Goal: Transaction & Acquisition: Purchase product/service

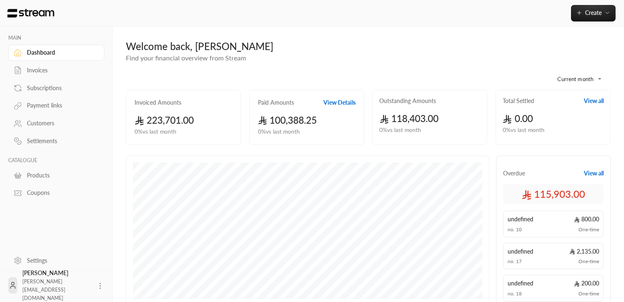
click at [42, 254] on link "Settings" at bounding box center [56, 260] width 96 height 16
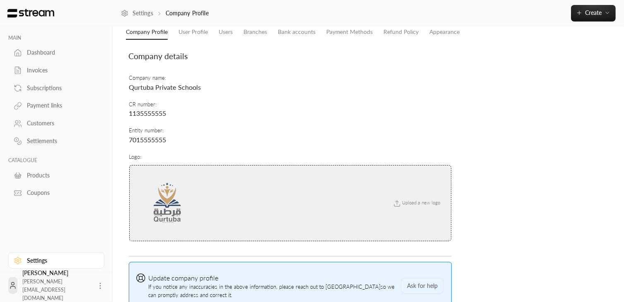
scroll to position [86, 0]
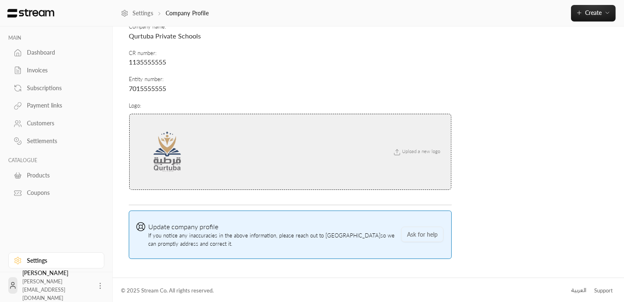
click at [404, 149] on span "Upload a new logo" at bounding box center [416, 151] width 56 height 5
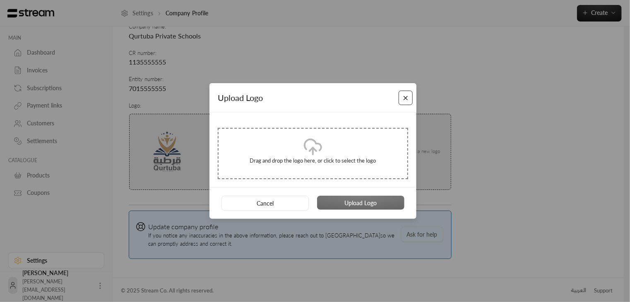
click at [406, 99] on button "Close" at bounding box center [406, 98] width 14 height 14
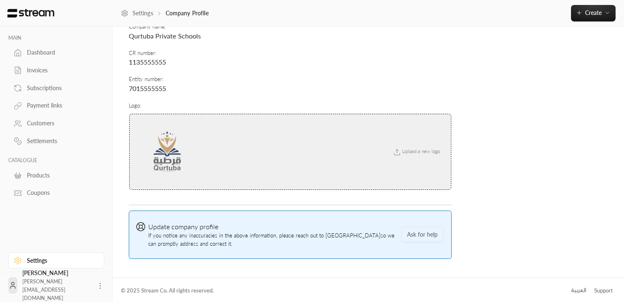
click at [430, 159] on div "Upload a new logo" at bounding box center [290, 152] width 322 height 77
click at [425, 153] on span "Upload a new logo" at bounding box center [416, 151] width 56 height 5
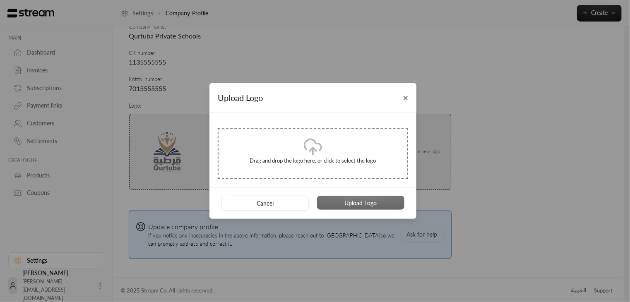
click at [190, 159] on div "Upload Logo Drag and drop the logo here, or click to select the logo Cancel Upl…" at bounding box center [315, 151] width 630 height 302
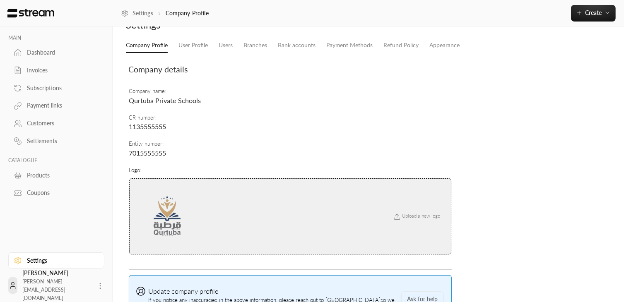
scroll to position [22, 0]
click at [413, 219] on small "Upload a new logo" at bounding box center [416, 216] width 56 height 8
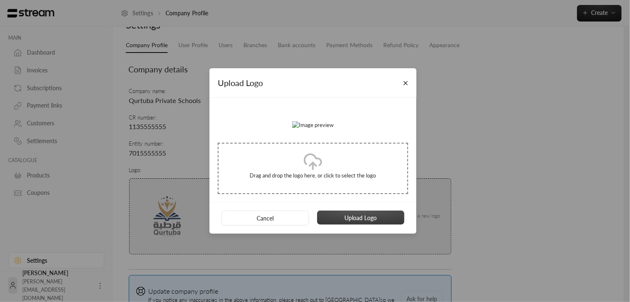
click at [344, 225] on button "Upload Logo" at bounding box center [360, 218] width 87 height 14
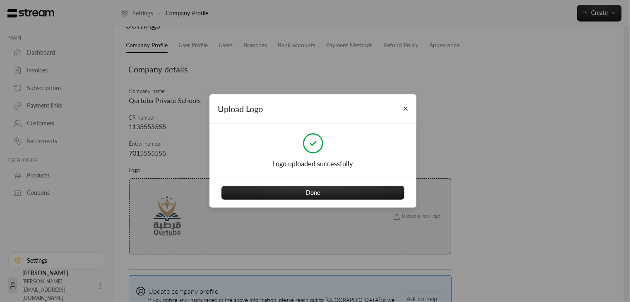
click at [295, 201] on div "Done" at bounding box center [312, 192] width 207 height 31
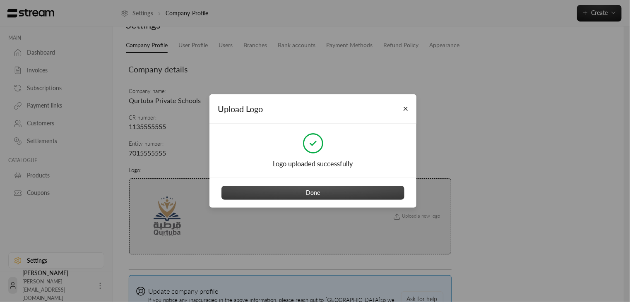
click at [289, 197] on button "Done" at bounding box center [312, 193] width 183 height 14
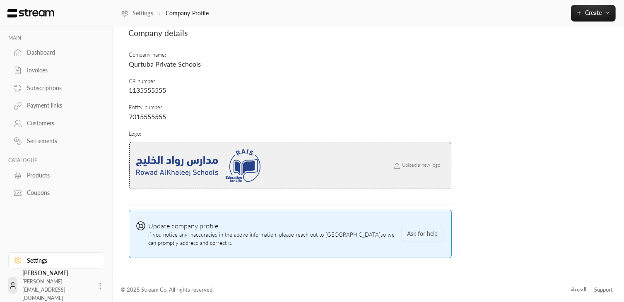
scroll to position [0, 0]
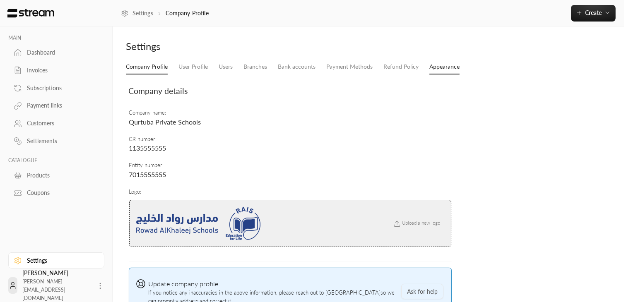
click at [445, 68] on link "Appearance" at bounding box center [444, 67] width 30 height 15
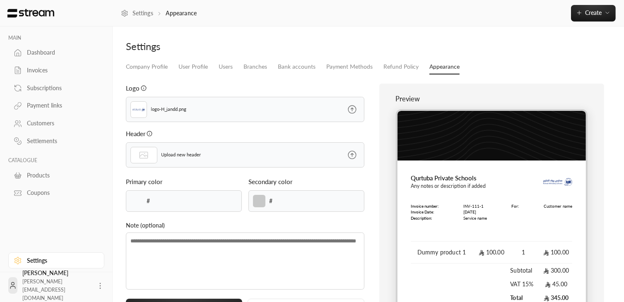
type input "******"
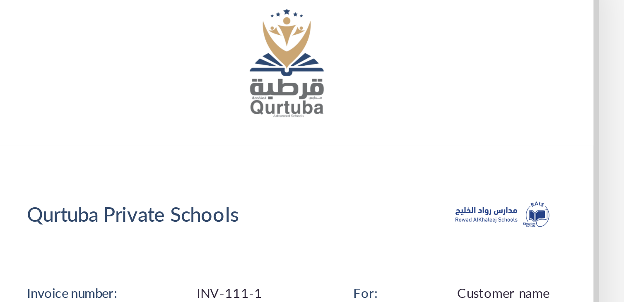
scroll to position [10, 0]
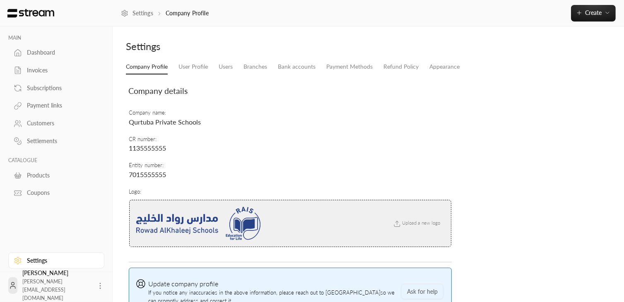
click at [406, 228] on div "Upload a new logo" at bounding box center [290, 224] width 322 height 48
click at [400, 222] on icon at bounding box center [396, 223] width 7 height 7
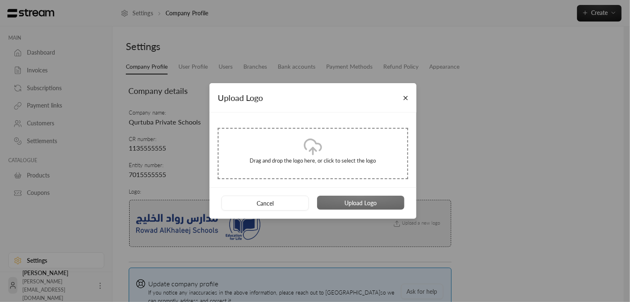
click at [318, 250] on div "Upload Logo Drag and drop the logo here, or click to select the logo Cancel Upl…" at bounding box center [315, 151] width 630 height 302
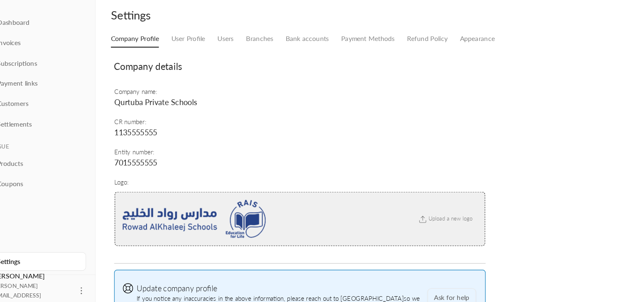
click at [406, 225] on span "Upload a new logo" at bounding box center [416, 222] width 56 height 5
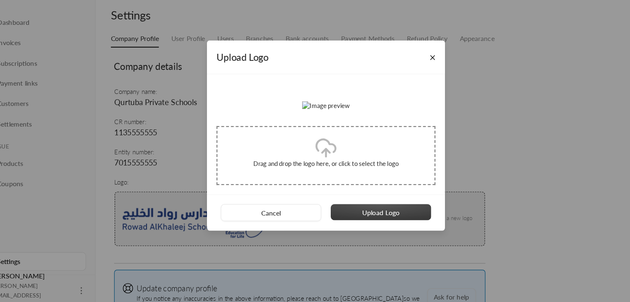
click at [351, 225] on button "Upload Logo" at bounding box center [360, 218] width 87 height 14
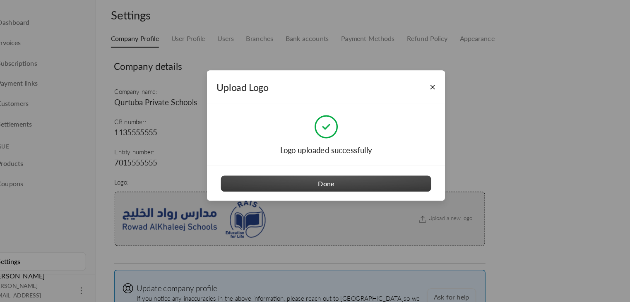
click at [305, 190] on button "Done" at bounding box center [312, 193] width 183 height 14
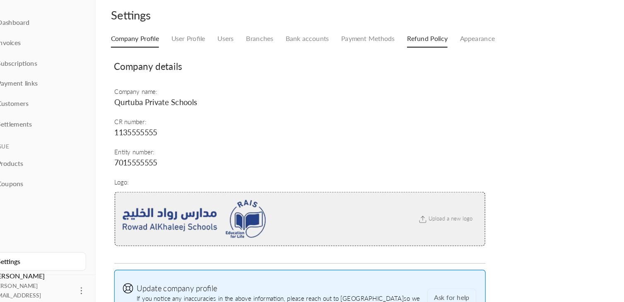
click at [389, 68] on link "Refund Policy" at bounding box center [400, 67] width 35 height 15
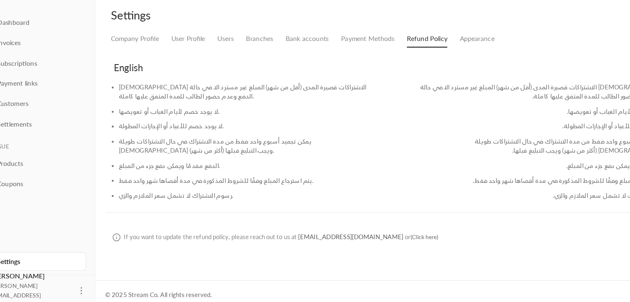
click at [327, 74] on div "Company Profile User Profile Users Branches Bank accounts Payment Methods Refun…" at bounding box center [371, 156] width 499 height 192
click at [336, 67] on link "Payment Methods" at bounding box center [349, 67] width 46 height 15
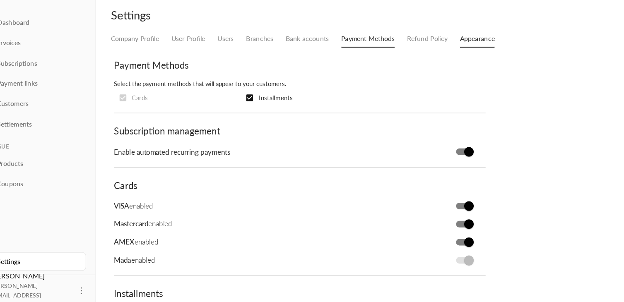
click at [442, 63] on link "Appearance" at bounding box center [444, 67] width 30 height 15
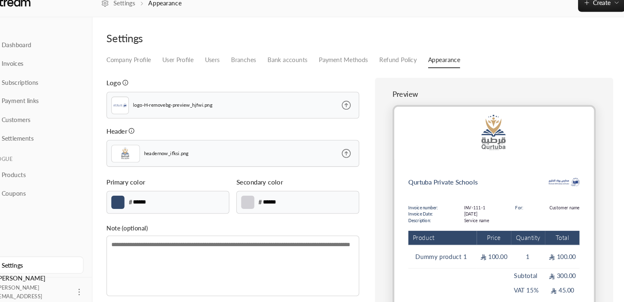
click at [130, 202] on label at bounding box center [136, 201] width 12 height 12
click at [0, 0] on input "*******" at bounding box center [0, 0] width 0 height 0
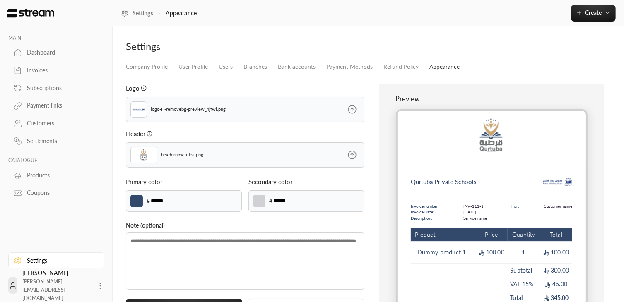
click at [131, 201] on label at bounding box center [136, 201] width 12 height 12
click at [0, 0] on input "*******" at bounding box center [0, 0] width 0 height 0
type input "******"
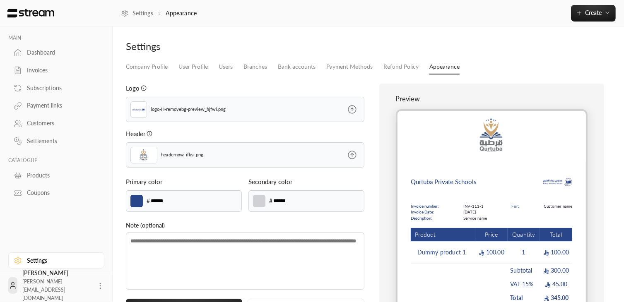
click at [385, 221] on div "Preview Qurtuba Private Schools Invoice number: Invoice Date: Description: INV-…" at bounding box center [491, 208] width 225 height 248
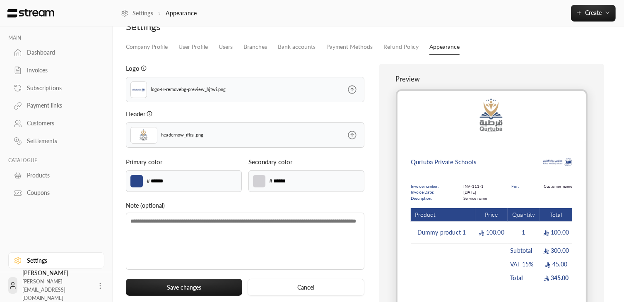
scroll to position [21, 0]
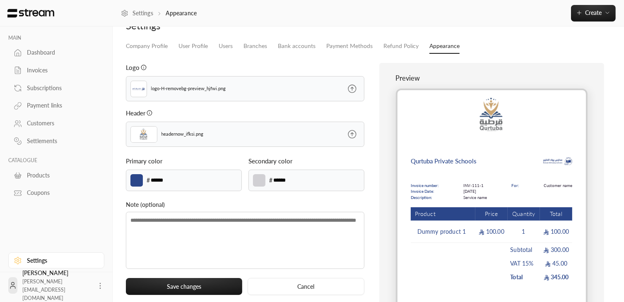
click at [353, 133] on icon at bounding box center [352, 134] width 8 height 8
click at [0, 0] on input "file" at bounding box center [0, 0] width 0 height 0
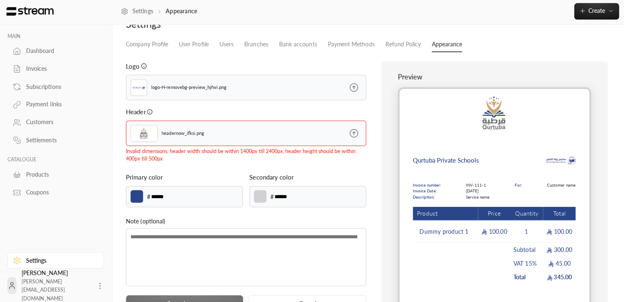
scroll to position [22, 0]
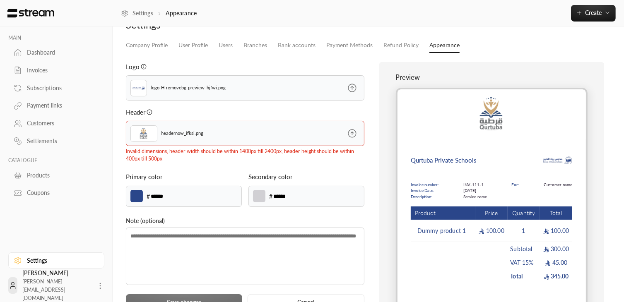
drag, startPoint x: 174, startPoint y: 197, endPoint x: 141, endPoint y: 191, distance: 33.5
click at [141, 191] on div "******* # ******" at bounding box center [184, 197] width 116 height 22
click at [141, 193] on label at bounding box center [136, 196] width 12 height 12
click at [0, 0] on input "*******" at bounding box center [0, 0] width 0 height 0
click at [139, 193] on label at bounding box center [136, 196] width 12 height 12
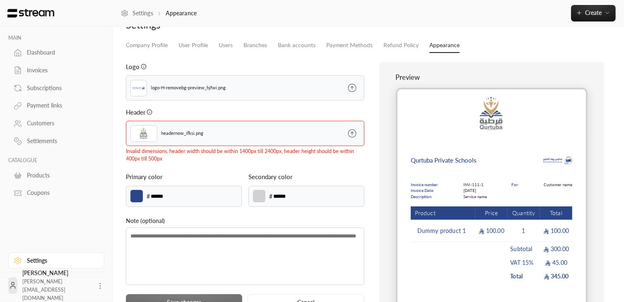
click at [0, 0] on input "*******" at bounding box center [0, 0] width 0 height 0
click at [351, 130] on icon at bounding box center [352, 133] width 10 height 10
click at [0, 0] on input "file" at bounding box center [0, 0] width 0 height 0
click at [136, 200] on label at bounding box center [136, 196] width 12 height 12
click at [0, 0] on input "*******" at bounding box center [0, 0] width 0 height 0
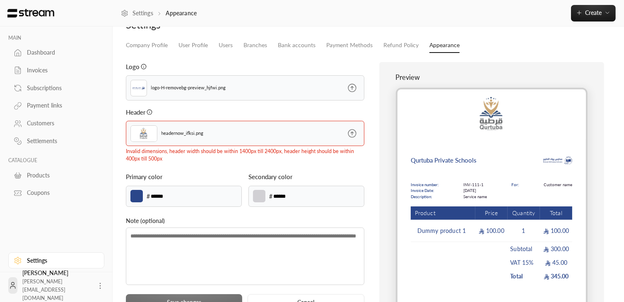
click at [352, 139] on label at bounding box center [352, 134] width 24 height 24
click at [0, 0] on input "file" at bounding box center [0, 0] width 0 height 0
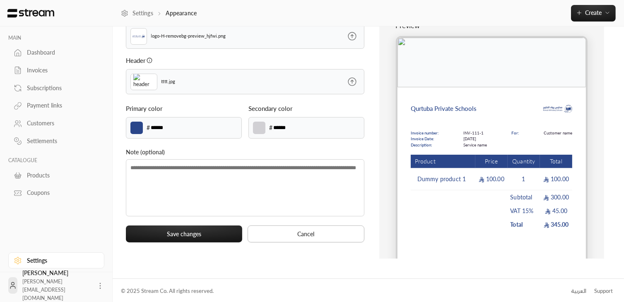
scroll to position [74, 0]
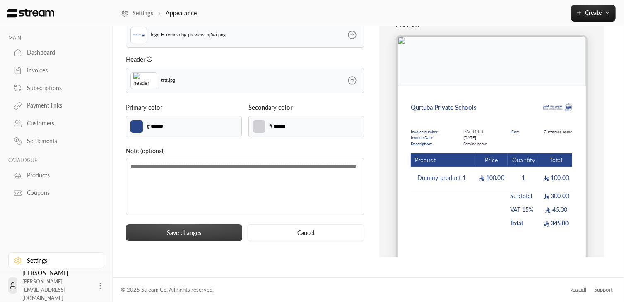
click at [195, 233] on button "Save changes" at bounding box center [184, 232] width 116 height 17
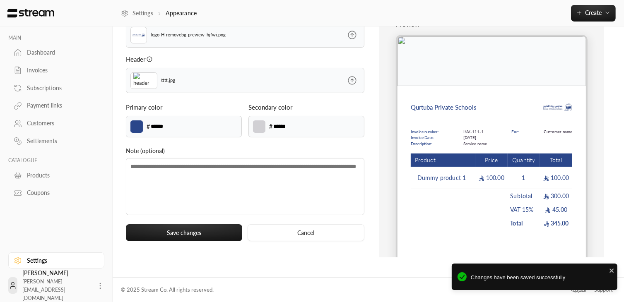
scroll to position [0, 0]
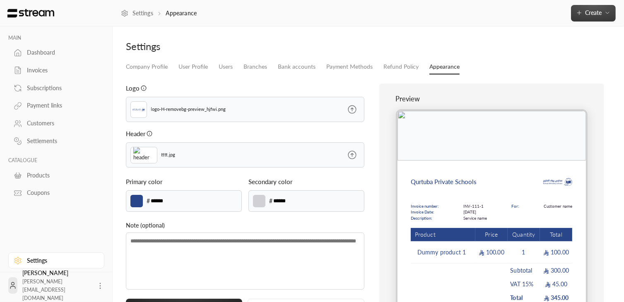
click at [612, 10] on button "Create" at bounding box center [593, 13] width 45 height 17
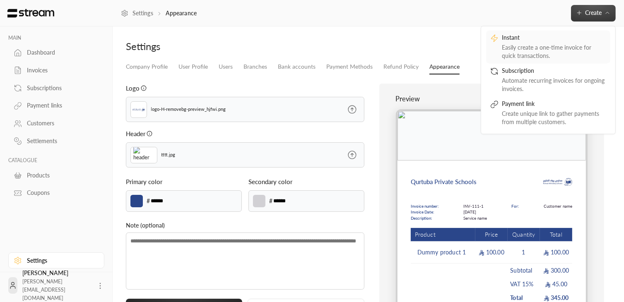
click at [528, 50] on div "Easily create a one-time invoice for quick transactions." at bounding box center [554, 51] width 104 height 17
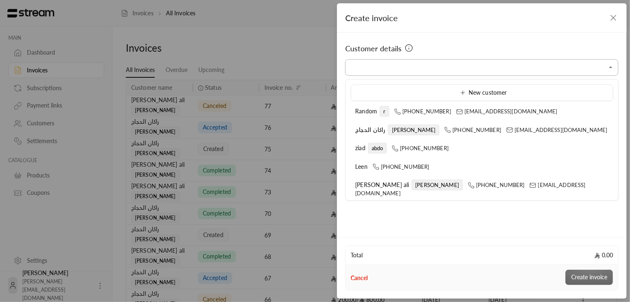
click at [416, 72] on input "Select customer" at bounding box center [481, 67] width 273 height 14
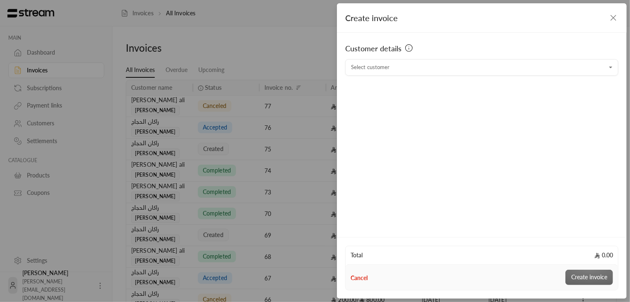
click at [233, 22] on div "Create invoice Customer details Select customer Select customer Total 0.00 Canc…" at bounding box center [315, 151] width 630 height 302
click at [187, 53] on div "Create invoice Customer details Select customer Select customer Total 0.00 Canc…" at bounding box center [315, 151] width 630 height 302
click at [613, 24] on div "Create invoice" at bounding box center [482, 17] width 290 height 29
click at [613, 20] on icon "button" at bounding box center [613, 18] width 10 height 10
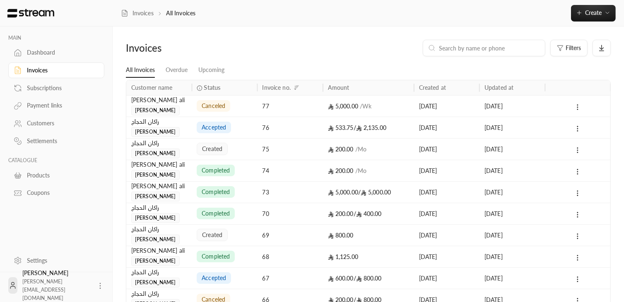
click at [33, 265] on link "Settings" at bounding box center [56, 260] width 96 height 16
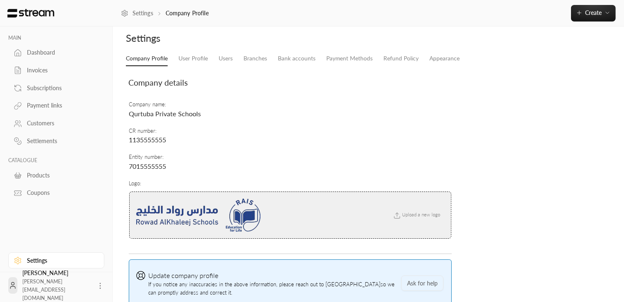
scroll to position [11, 0]
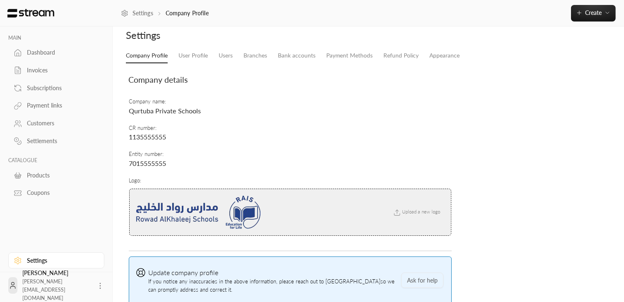
click at [168, 109] on span "Qurtuba Private Schools" at bounding box center [165, 111] width 72 height 8
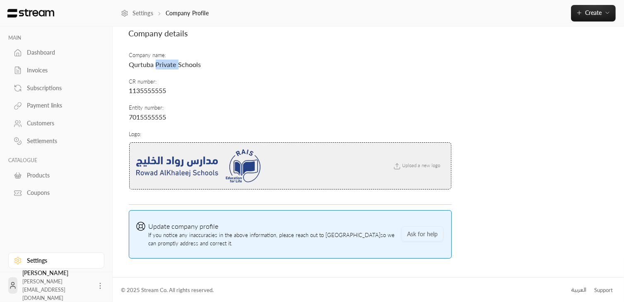
scroll to position [0, 0]
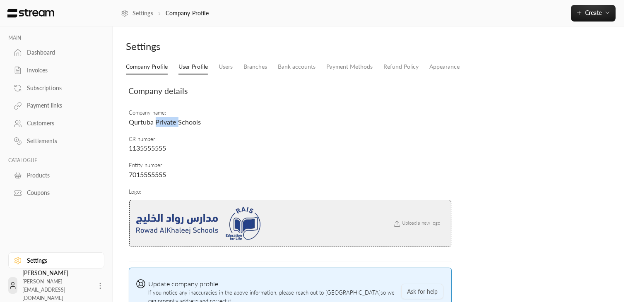
click at [194, 67] on link "User Profile" at bounding box center [192, 67] width 29 height 15
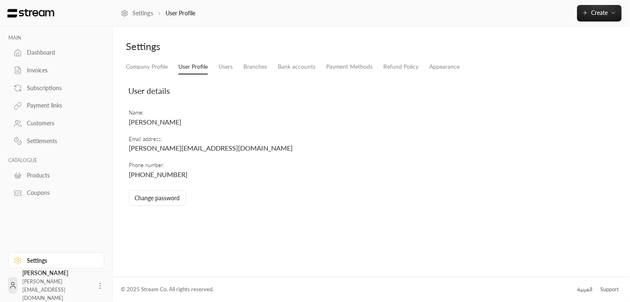
click at [153, 79] on div "User details" at bounding box center [292, 91] width 335 height 28
click at [144, 69] on link "Company Profile" at bounding box center [147, 67] width 42 height 15
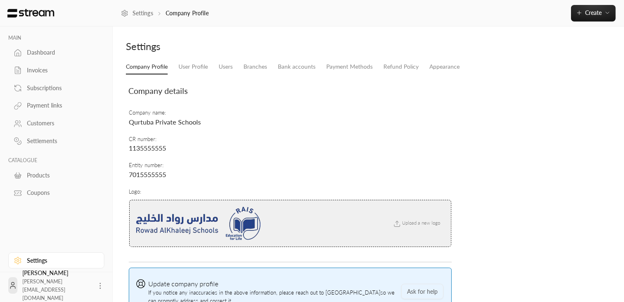
click at [142, 95] on span "Company details" at bounding box center [158, 91] width 59 height 10
click at [230, 70] on link "Users" at bounding box center [226, 67] width 14 height 15
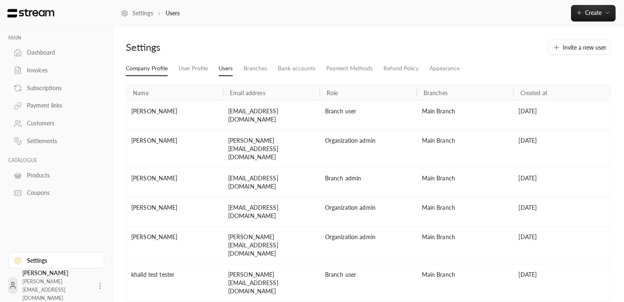
click at [144, 72] on link "Company Profile" at bounding box center [147, 68] width 42 height 15
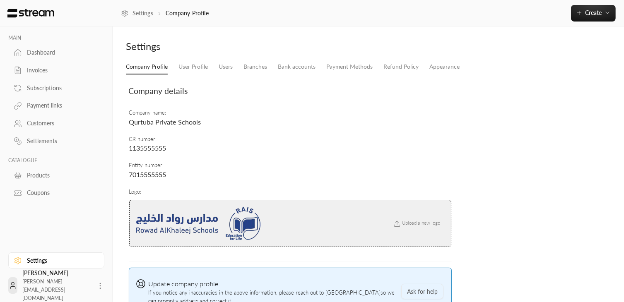
click at [175, 120] on span "Qurtuba Private Schools" at bounding box center [165, 122] width 72 height 8
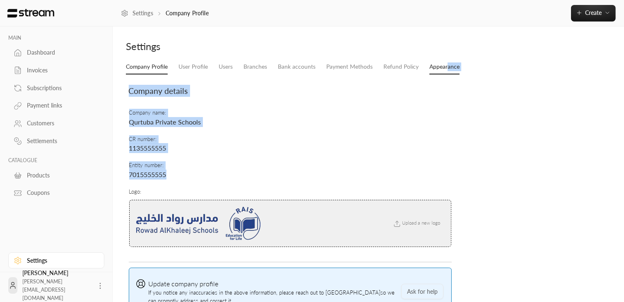
drag, startPoint x: 336, startPoint y: 173, endPoint x: 447, endPoint y: 64, distance: 155.4
click at [447, 64] on div "Company Profile User Profile Users Branches Bank accounts Payment Methods Refun…" at bounding box center [368, 191] width 493 height 262
click at [447, 64] on link "Appearance" at bounding box center [444, 67] width 30 height 15
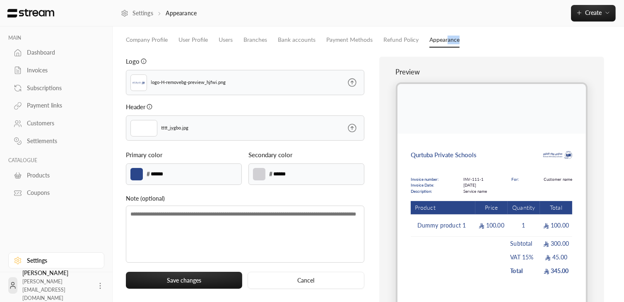
scroll to position [22, 0]
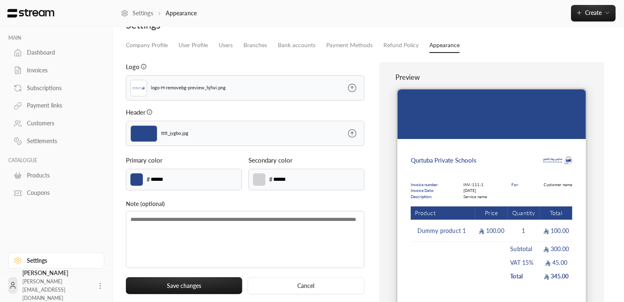
click at [426, 156] on p "Qurtuba Private Schools" at bounding box center [443, 160] width 65 height 9
click at [387, 46] on link "Refund Policy" at bounding box center [400, 45] width 35 height 15
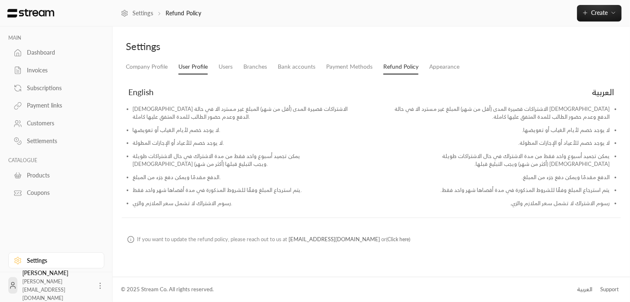
click at [188, 69] on link "User Profile" at bounding box center [192, 67] width 29 height 15
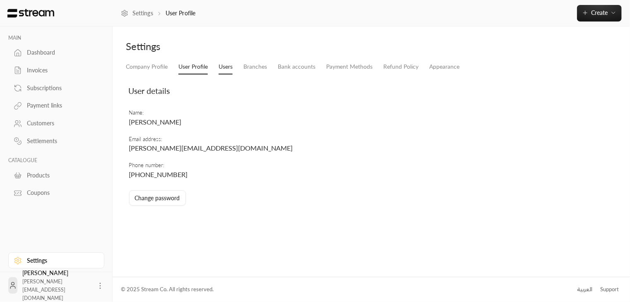
click at [221, 68] on link "Users" at bounding box center [226, 67] width 14 height 15
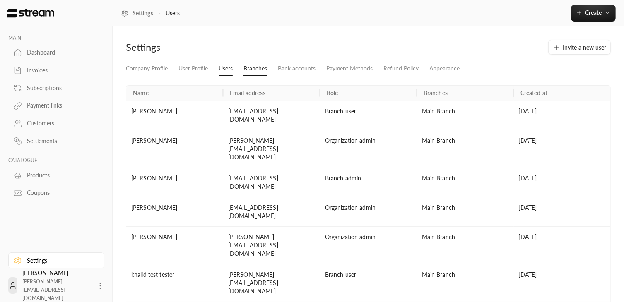
click at [247, 72] on link "Branches" at bounding box center [255, 68] width 24 height 15
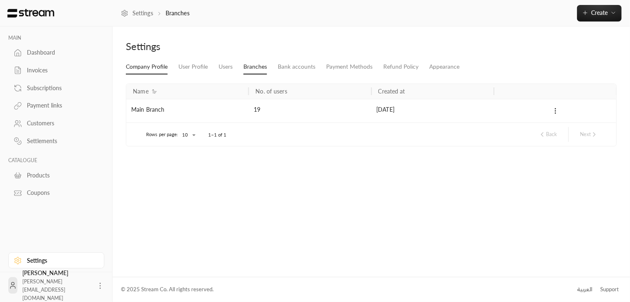
click at [144, 71] on link "Company Profile" at bounding box center [147, 67] width 42 height 15
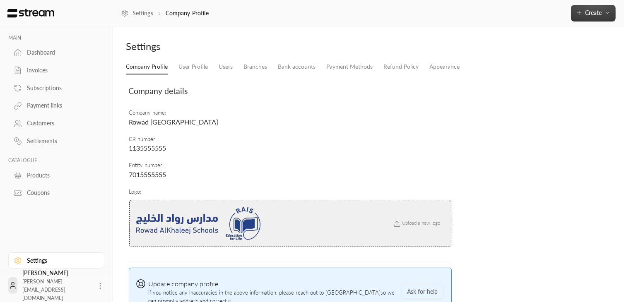
click at [601, 14] on span "Create" at bounding box center [593, 12] width 35 height 7
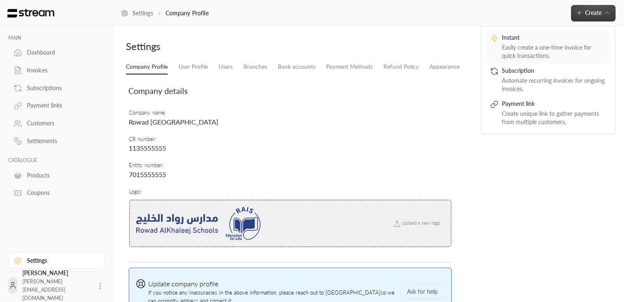
click at [548, 41] on div "Instant" at bounding box center [554, 39] width 104 height 10
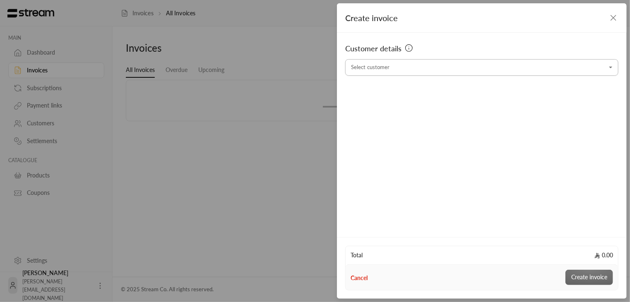
click at [374, 74] on div "Select customer" at bounding box center [481, 67] width 273 height 17
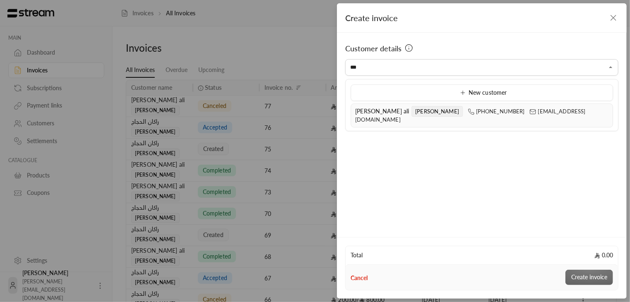
click at [368, 111] on span "[PERSON_NAME] ali" at bounding box center [382, 111] width 54 height 7
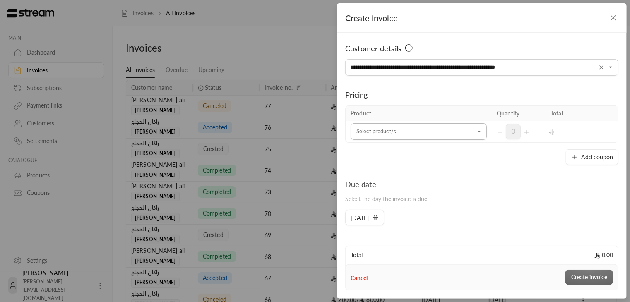
type input "**********"
click at [392, 133] on input "Select customer" at bounding box center [419, 132] width 136 height 14
type input "***"
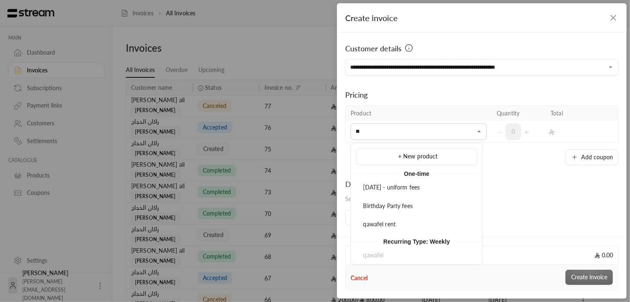
type input "***"
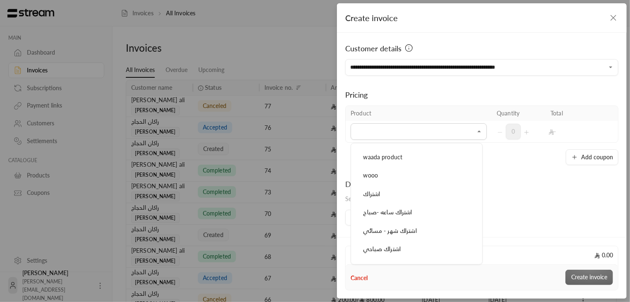
scroll to position [1002, 0]
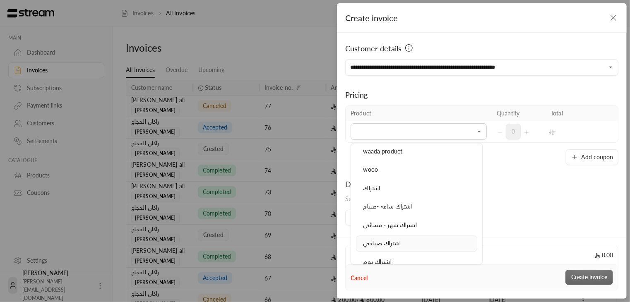
click at [405, 240] on div "اشتراك صباحي" at bounding box center [416, 244] width 112 height 9
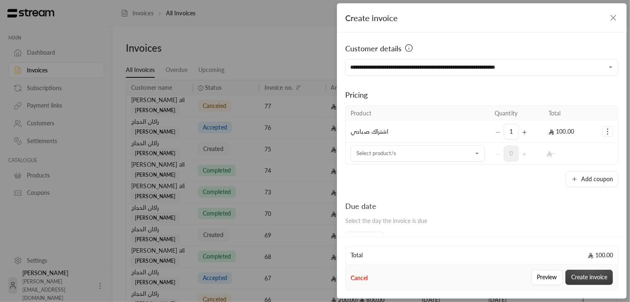
click at [587, 277] on button "Create invoice" at bounding box center [589, 277] width 48 height 15
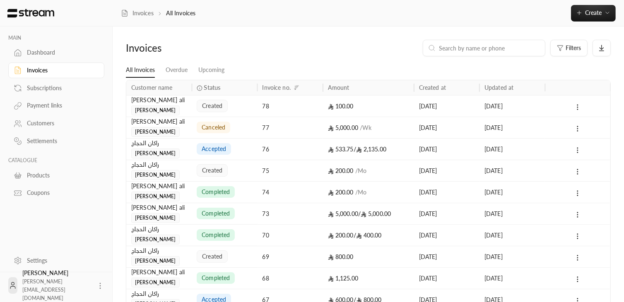
click at [185, 106] on div "[PERSON_NAME] Mudhsh [PERSON_NAME]" at bounding box center [158, 106] width 55 height 20
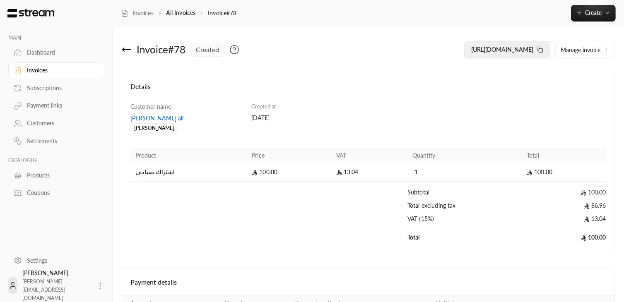
click at [540, 49] on icon at bounding box center [539, 49] width 7 height 7
click at [540, 49] on rect at bounding box center [540, 51] width 4 height 4
click at [600, 16] on span "Create" at bounding box center [593, 12] width 17 height 7
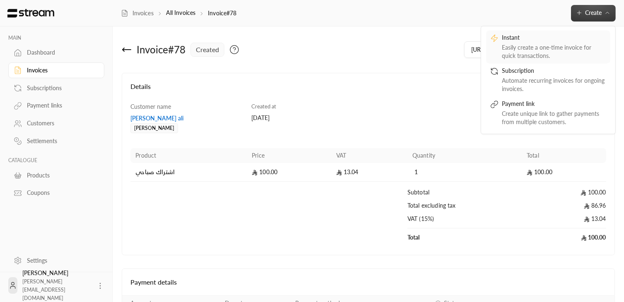
click at [540, 35] on div "Instant" at bounding box center [554, 39] width 104 height 10
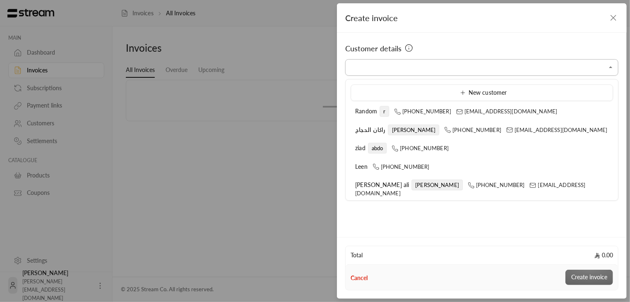
click at [399, 60] on input "Select customer" at bounding box center [481, 67] width 273 height 14
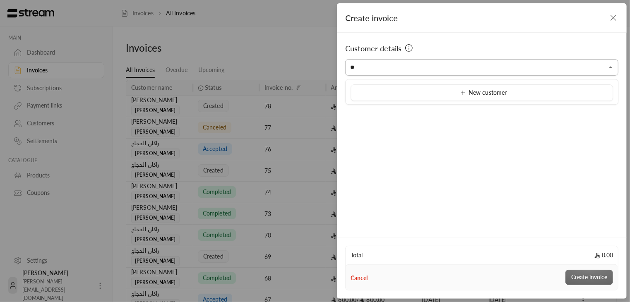
type input "*"
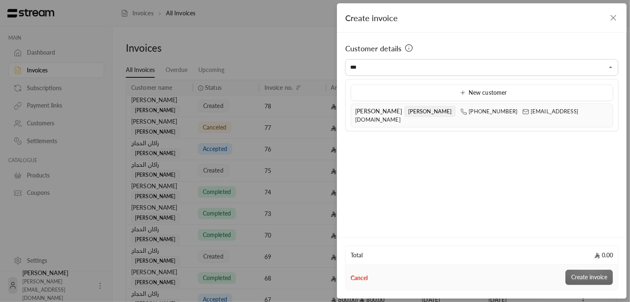
click at [404, 108] on span "[PERSON_NAME]" at bounding box center [429, 111] width 51 height 11
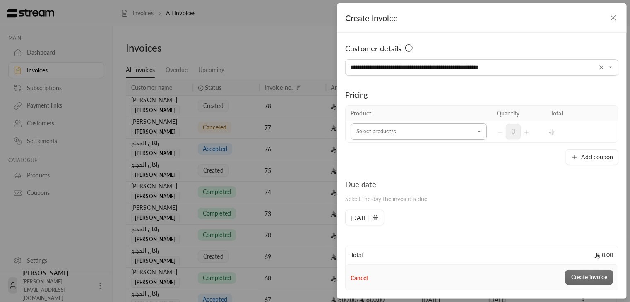
type input "**********"
click at [422, 134] on input "Select customer" at bounding box center [419, 132] width 136 height 14
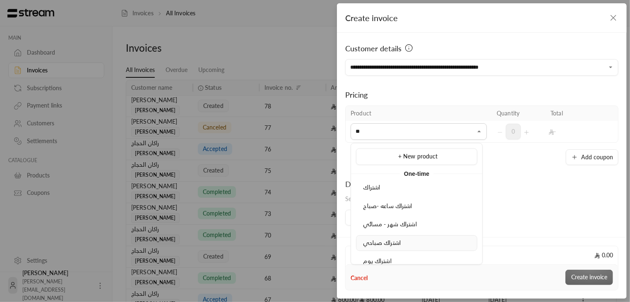
click at [382, 249] on li "اشتراك صباحي" at bounding box center [416, 243] width 121 height 16
type input "**"
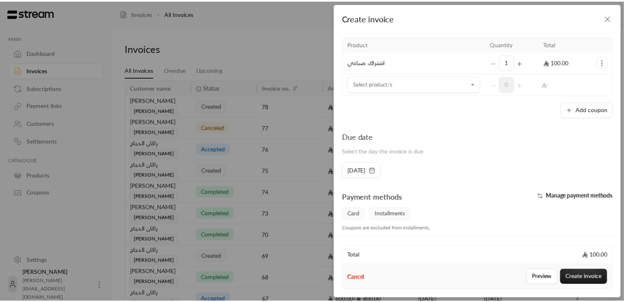
scroll to position [143, 0]
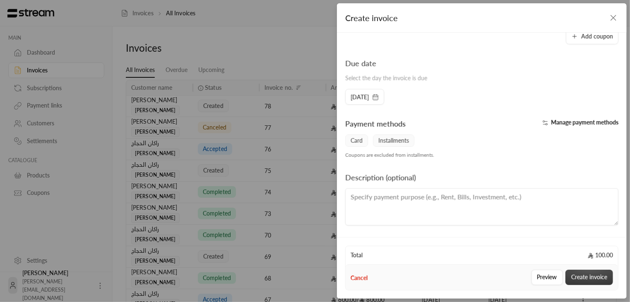
click at [591, 279] on button "Create invoice" at bounding box center [589, 277] width 48 height 15
